Goal: Information Seeking & Learning: Understand process/instructions

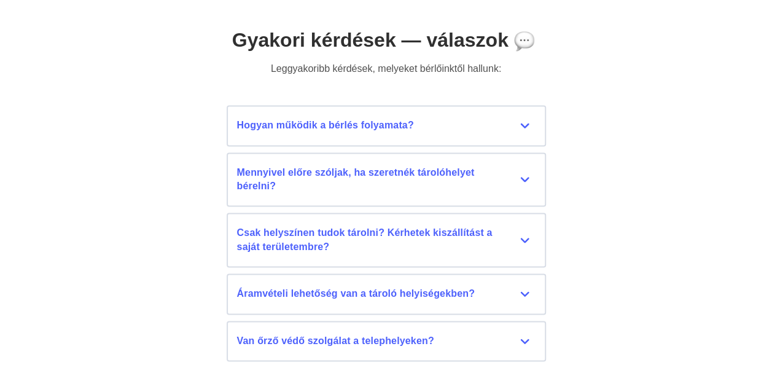
scroll to position [5523, 0]
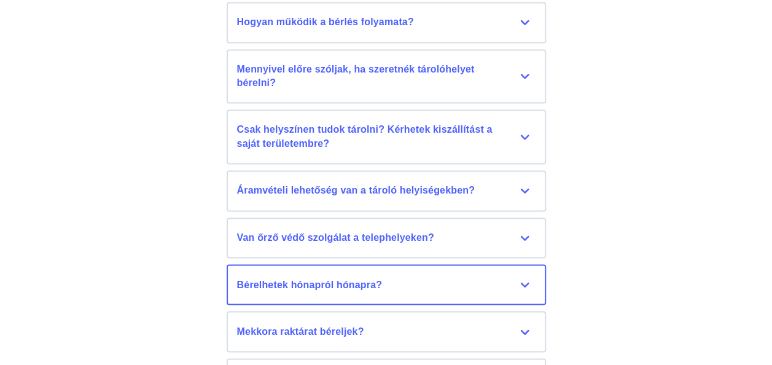
click at [531, 283] on div "Bérelhetek hónapról hónapra?" at bounding box center [386, 285] width 298 height 14
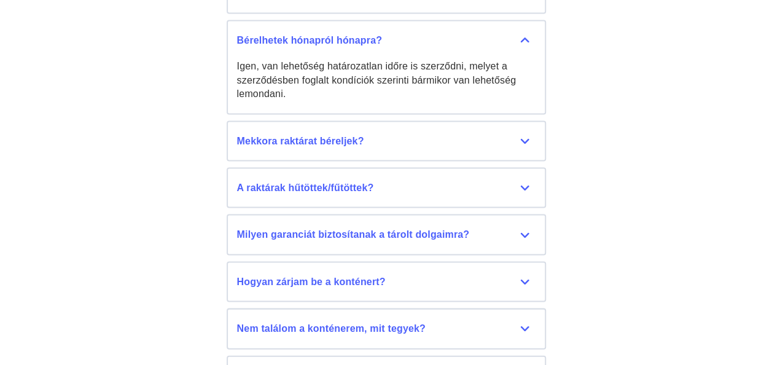
scroll to position [5959, 0]
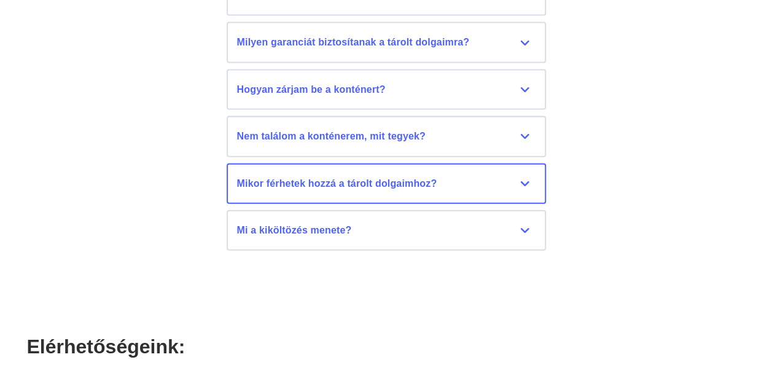
click at [520, 179] on div "Mikor férhetek hozzá a tárolt dolgaimhoz?" at bounding box center [386, 184] width 298 height 14
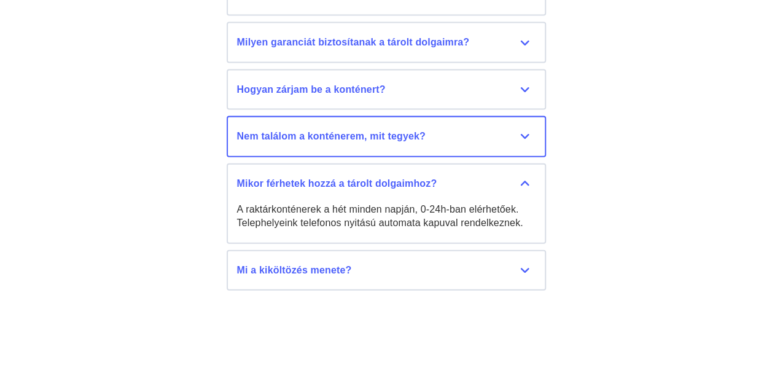
click at [521, 130] on div "Nem találom a konténerem, mit tegyek?" at bounding box center [386, 137] width 298 height 14
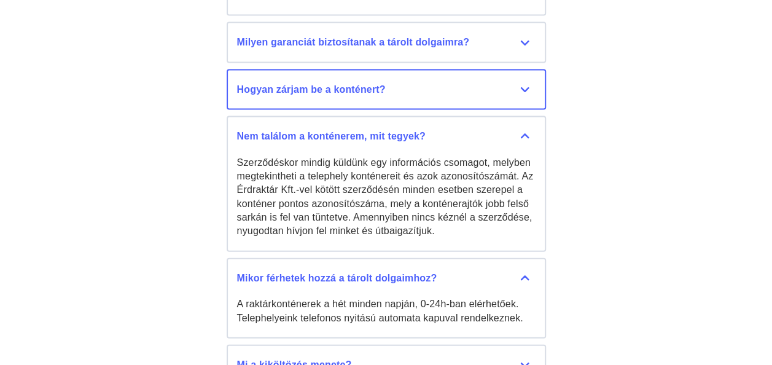
click at [520, 99] on button "Hogyan zárjam be a konténert? A konténerek zárásához lakatot hozzon magával. Ja…" at bounding box center [386, 89] width 319 height 41
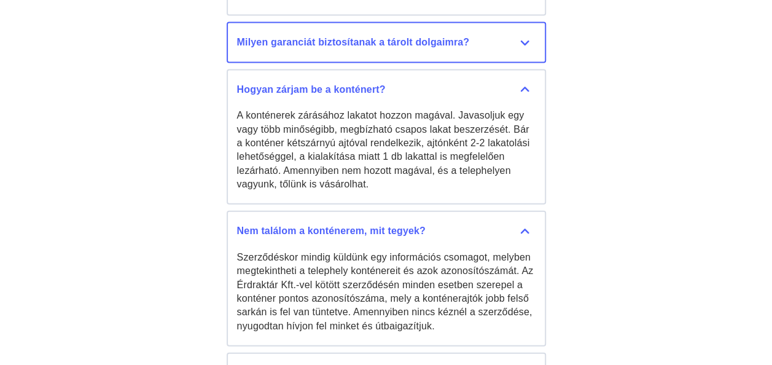
click at [520, 45] on div "Milyen garanciát biztosítanak a tárolt dolgaimra?" at bounding box center [386, 43] width 298 height 14
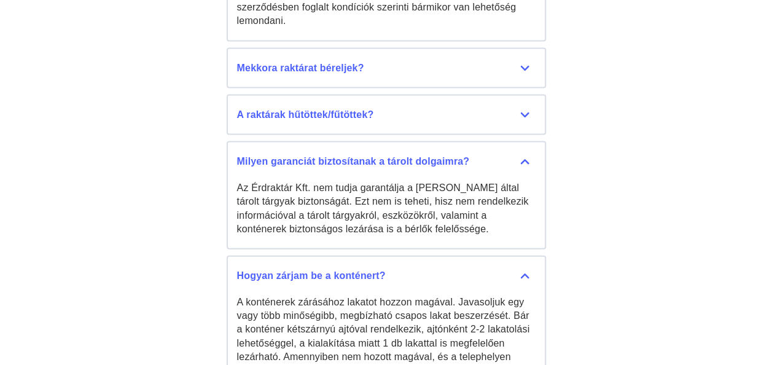
scroll to position [5837, 0]
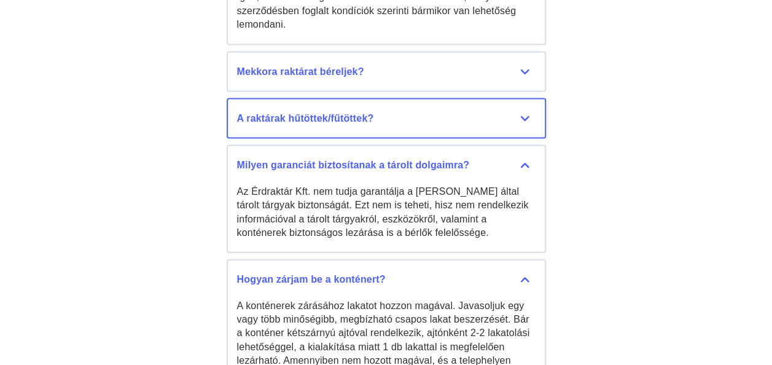
click at [522, 113] on div "A raktárak hűtöttek/fűtöttek?" at bounding box center [386, 119] width 298 height 14
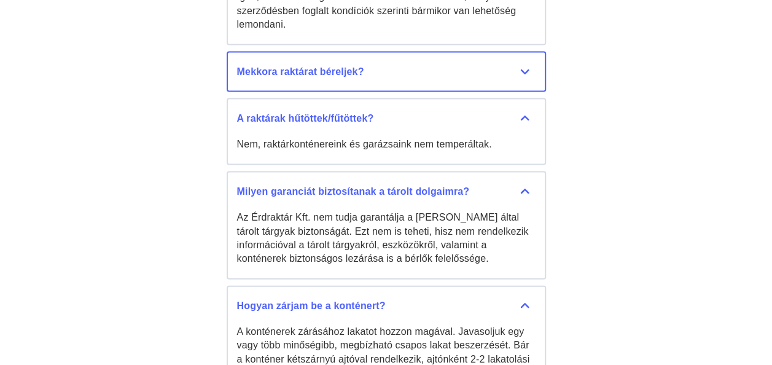
click at [519, 71] on div "Mekkora raktárat béreljek?" at bounding box center [386, 72] width 298 height 14
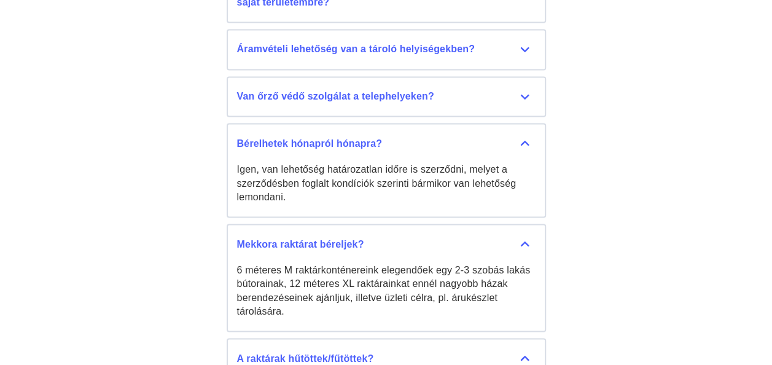
scroll to position [5640, 0]
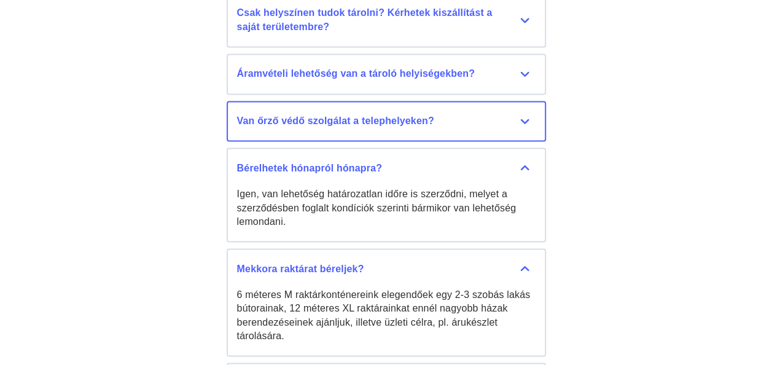
click at [528, 119] on div "Van őrző védő szolgálat a telephelyeken?" at bounding box center [386, 121] width 298 height 14
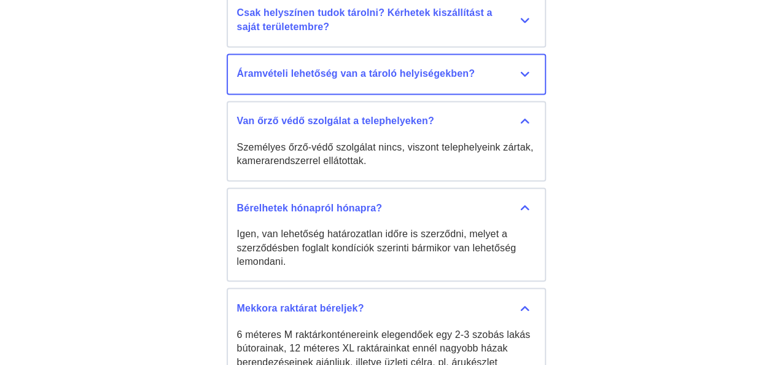
click at [523, 70] on div "Áramvételi lehetőség van a tároló helyiségekben?" at bounding box center [386, 74] width 298 height 14
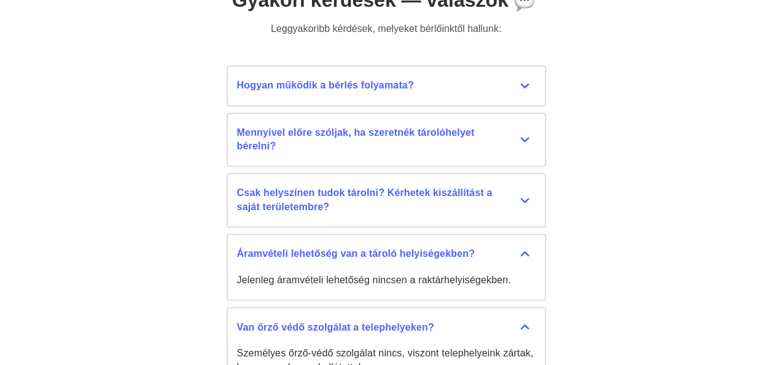
scroll to position [5460, 0]
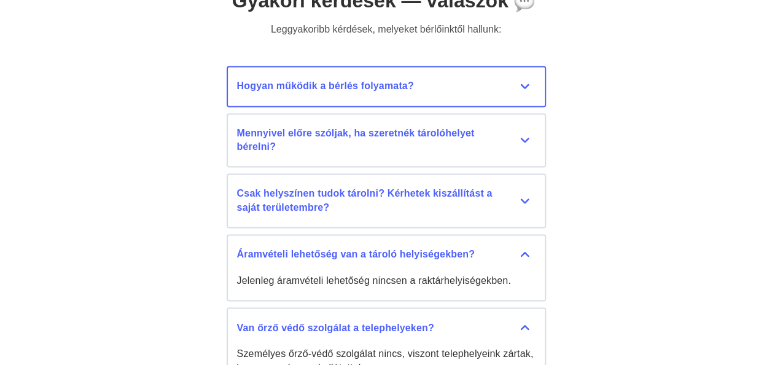
click at [530, 80] on div "Hogyan működik a bérlés folyamata?" at bounding box center [386, 86] width 298 height 14
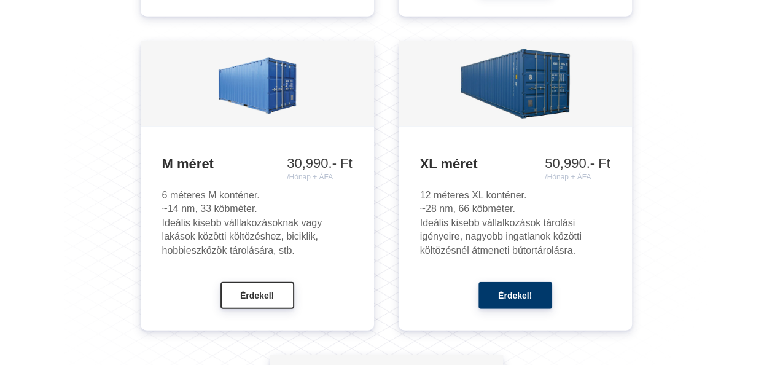
scroll to position [1414, 0]
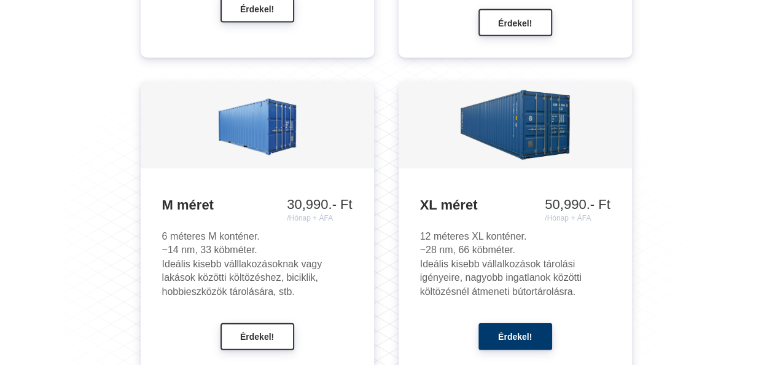
click at [268, 98] on img at bounding box center [257, 125] width 80 height 80
click at [260, 335] on span "Érdekel!" at bounding box center [257, 336] width 34 height 10
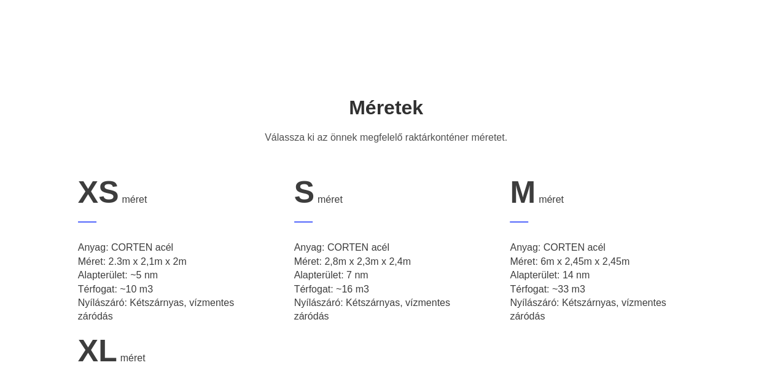
scroll to position [423, 0]
